Goal: Task Accomplishment & Management: Manage account settings

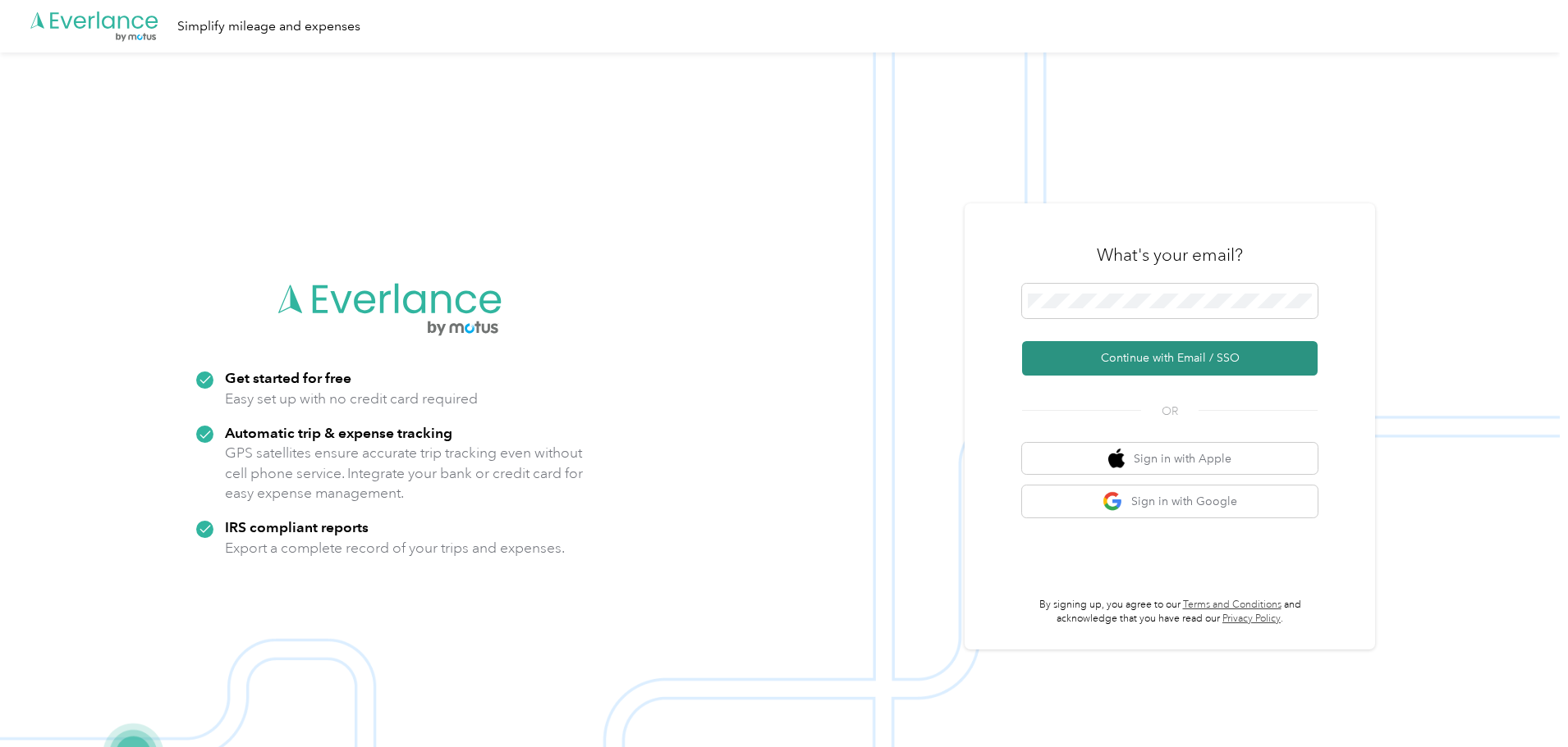
click at [1124, 351] on button "Continue with Email / SSO" at bounding box center [1170, 359] width 296 height 35
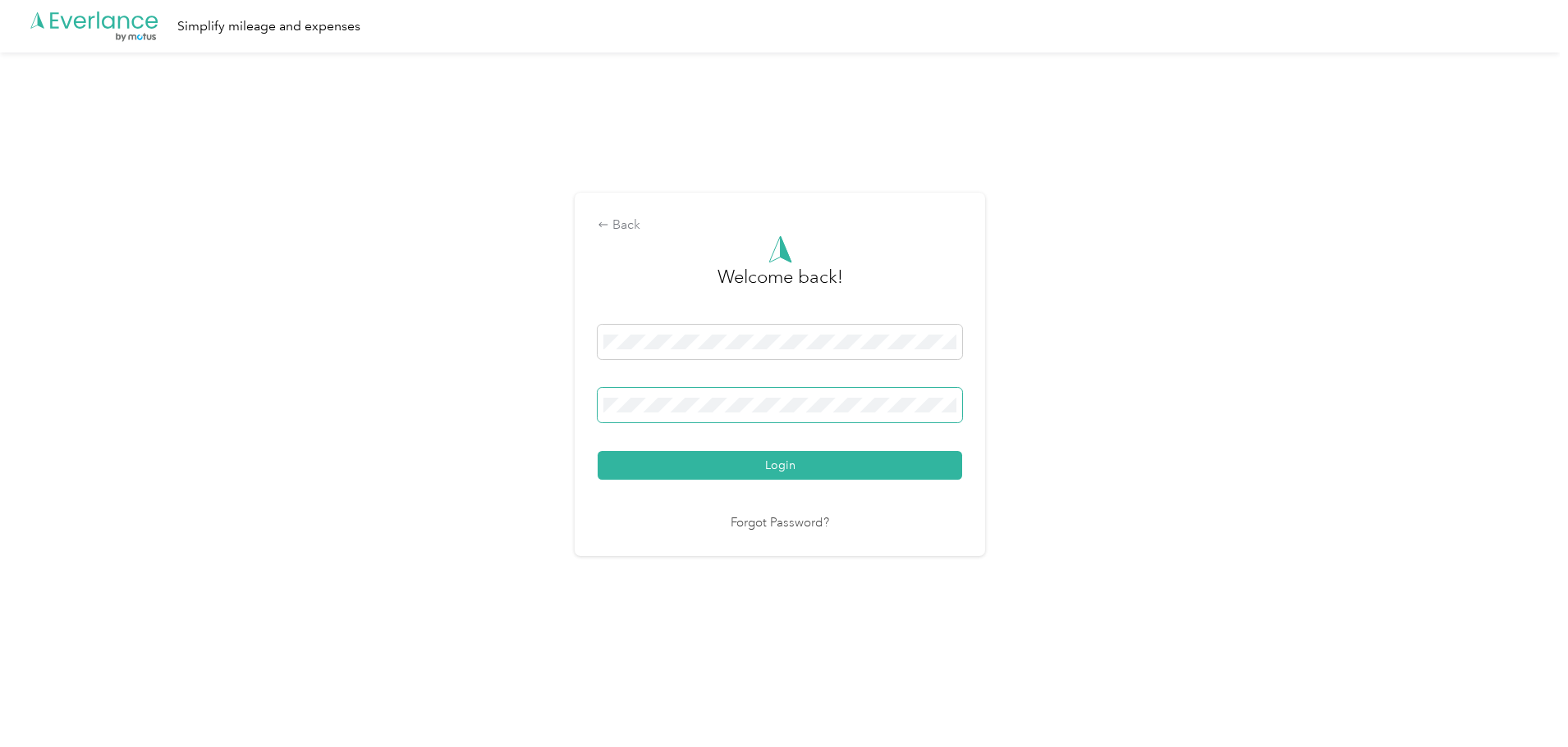
click at [598, 452] on button "Login" at bounding box center [779, 465] width 364 height 28
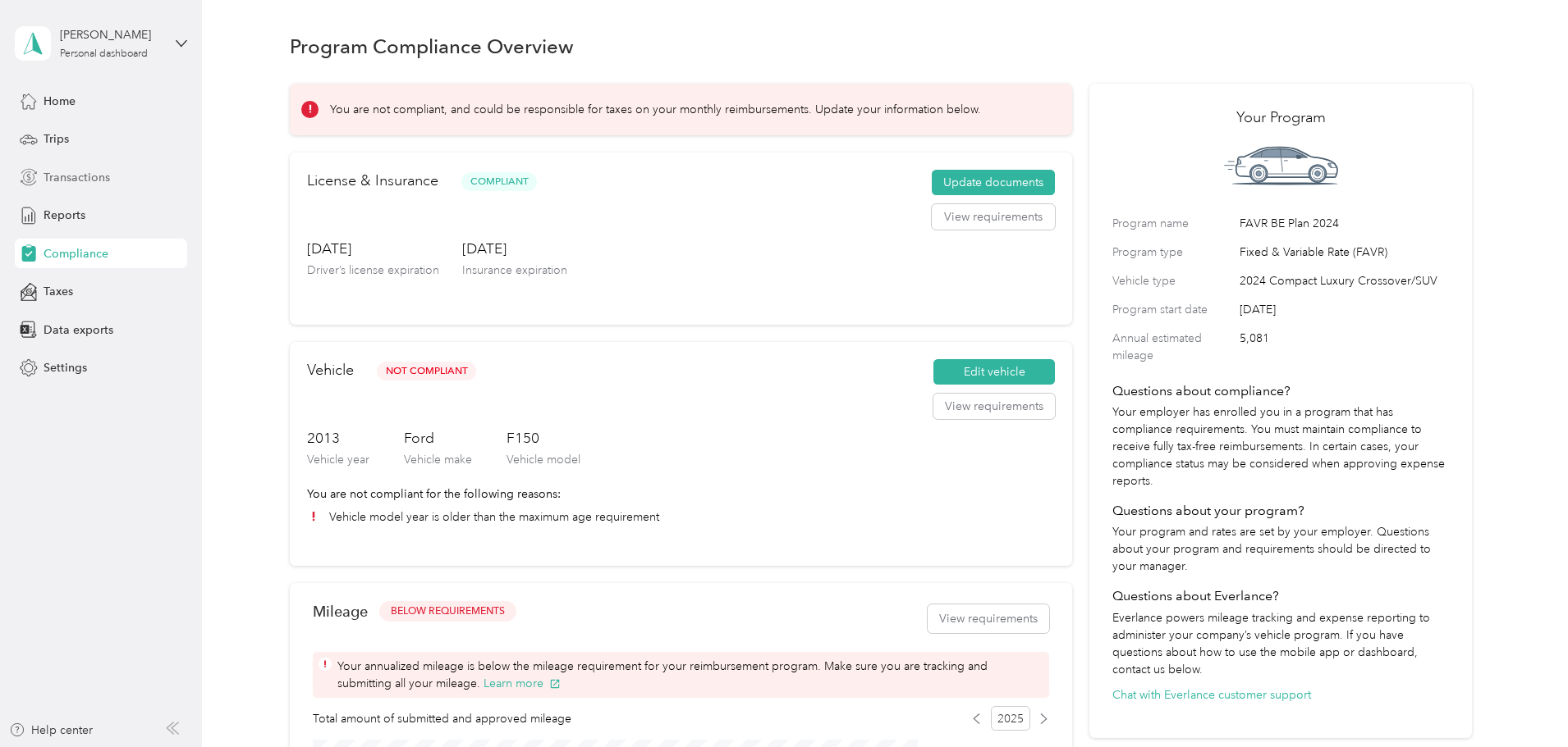
click at [62, 185] on span "Transactions" at bounding box center [76, 177] width 66 height 17
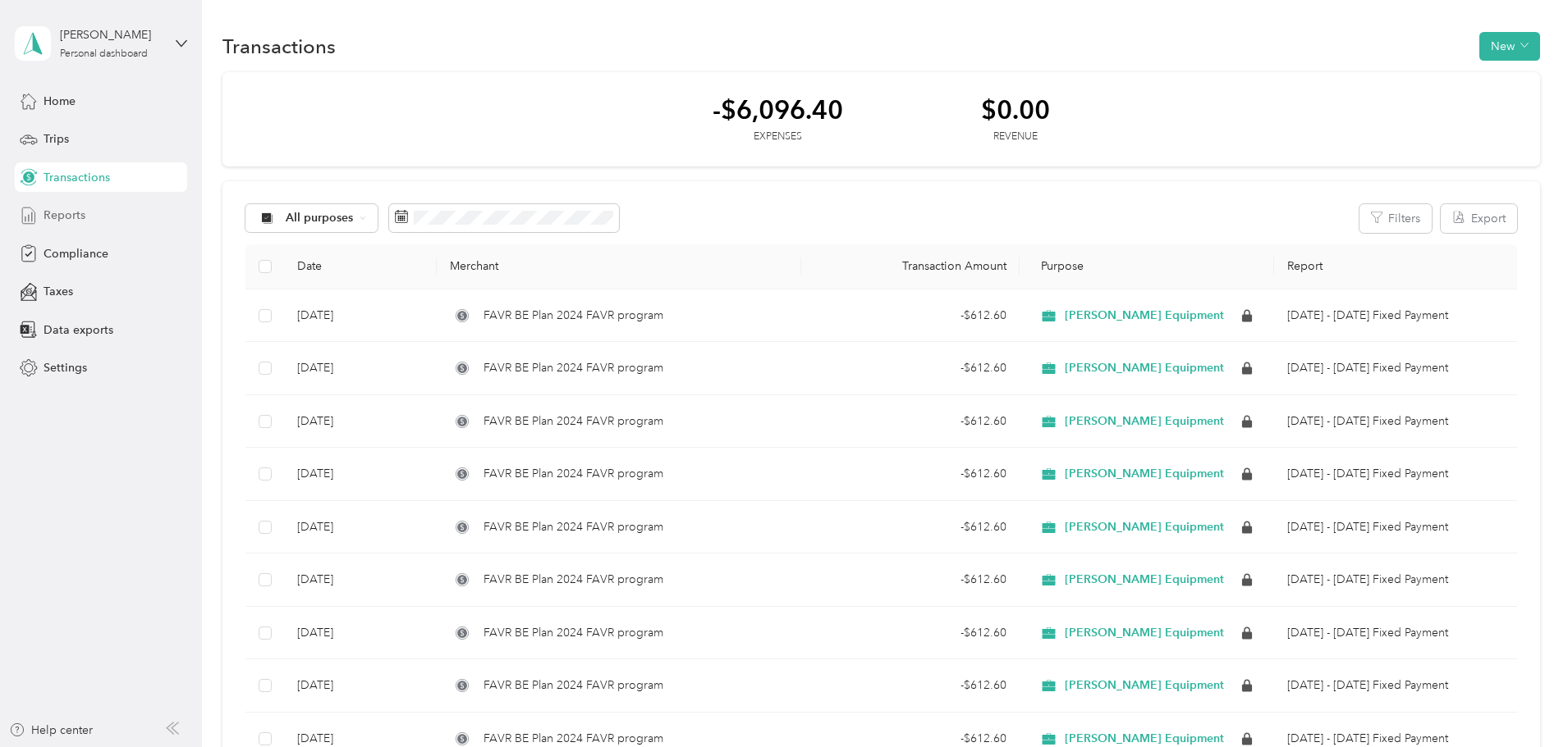
click at [62, 219] on span "Reports" at bounding box center [64, 215] width 42 height 17
